Goal: Transaction & Acquisition: Purchase product/service

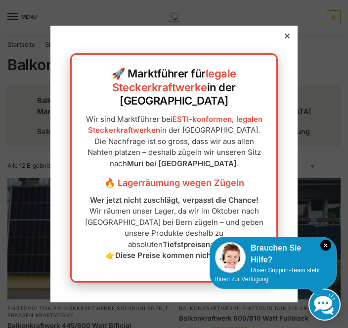
click at [324, 248] on icon "×" at bounding box center [325, 245] width 11 height 11
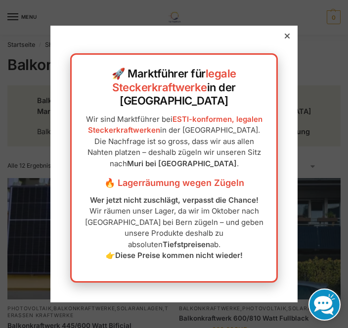
click at [283, 61] on div "🚀 Marktführer für legale Steckerkraftwerke in der Schweiz Wir sind Marktführer …" at bounding box center [173, 164] width 247 height 277
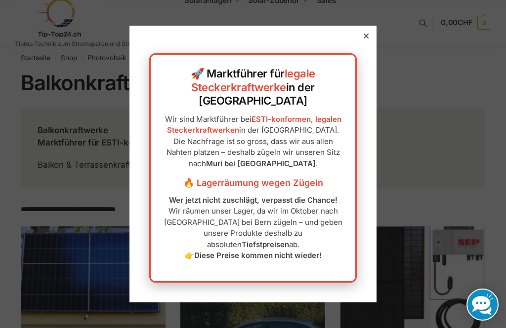
click at [347, 65] on div "🚀 Marktführer für legale Steckerkraftwerke in der Schweiz Wir sind Marktführer …" at bounding box center [252, 164] width 247 height 277
click at [347, 45] on div at bounding box center [253, 164] width 506 height 328
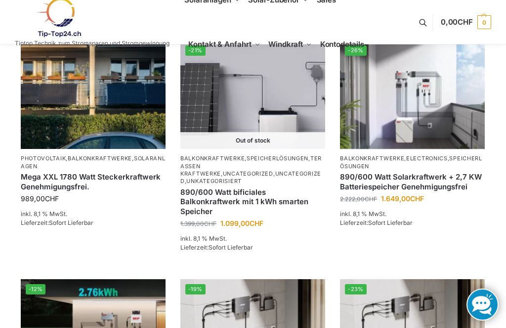
scroll to position [615, 0]
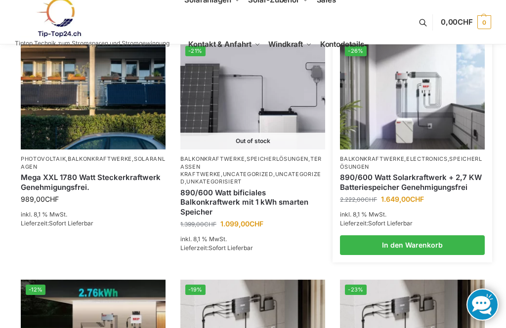
click at [347, 188] on link "890/600 Watt Solarkraftwerk + 2,7 KW Batteriespeicher Genehmigungsfrei" at bounding box center [412, 182] width 145 height 19
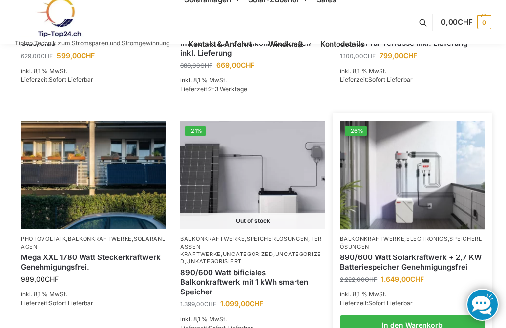
scroll to position [541, 0]
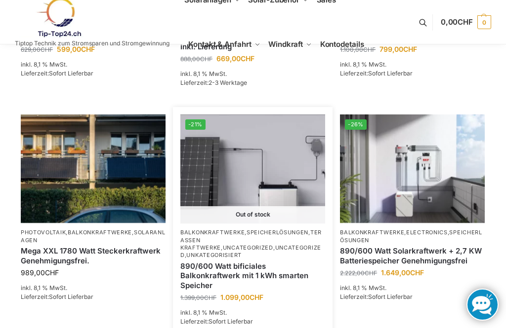
click at [211, 262] on link "890/600 Watt bificiales Balkonkraftwerk mit 1 kWh smarten Speicher" at bounding box center [252, 276] width 145 height 29
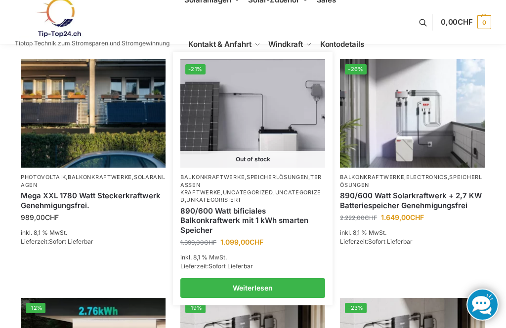
scroll to position [598, 0]
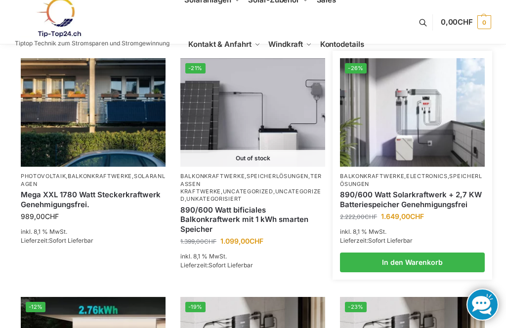
click at [347, 190] on link "890/600 Watt Solarkraftwerk + 2,7 KW Batteriespeicher Genehmigungsfrei" at bounding box center [412, 199] width 145 height 19
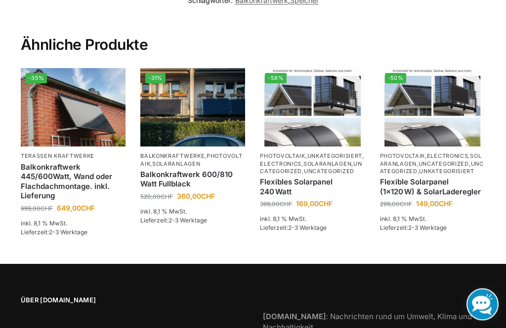
scroll to position [1249, 0]
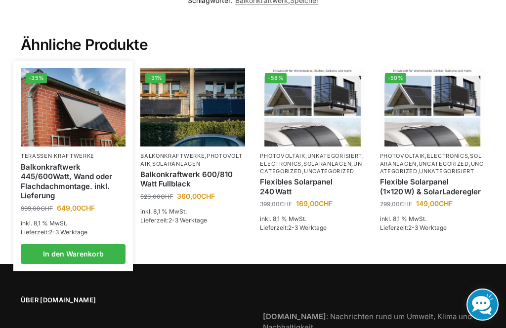
click at [53, 190] on link "Balkonkraftwerk 445/600Watt, Wand oder Flachdachmontage. inkl. Lieferung" at bounding box center [73, 181] width 105 height 39
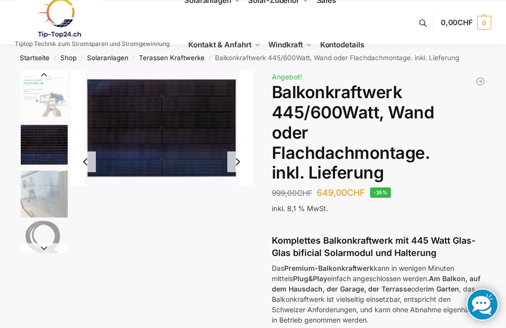
click at [40, 154] on img "4 / 6" at bounding box center [44, 144] width 47 height 47
click at [51, 196] on img "5 / 6" at bounding box center [44, 194] width 47 height 47
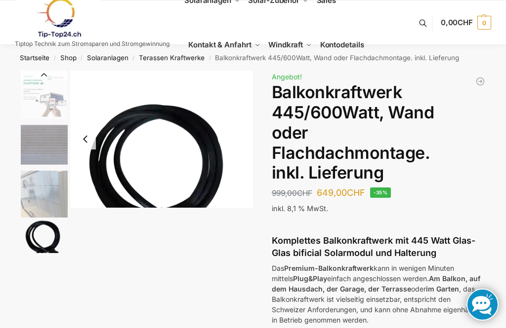
click at [48, 232] on img "6 / 6" at bounding box center [44, 243] width 47 height 47
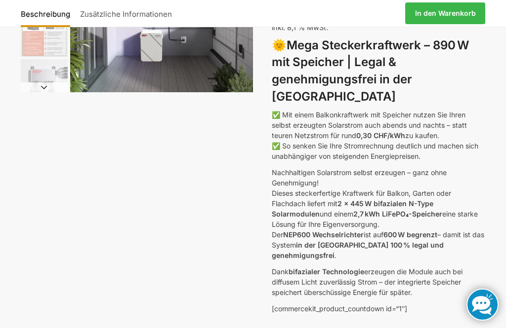
scroll to position [160, 0]
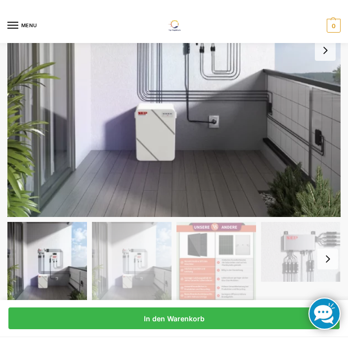
scroll to position [172, 0]
